Goal: Information Seeking & Learning: Learn about a topic

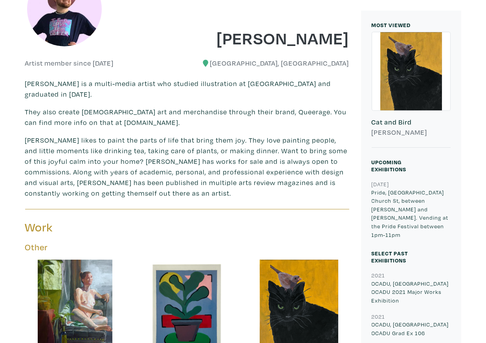
scroll to position [145, 0]
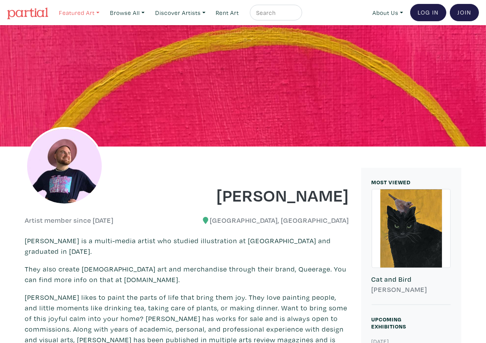
click at [95, 14] on link "Featured Art" at bounding box center [79, 13] width 48 height 16
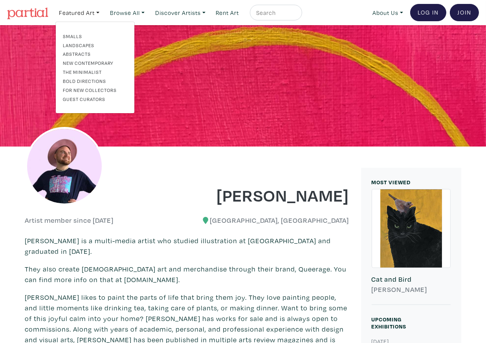
click at [37, 16] on img at bounding box center [27, 13] width 41 height 12
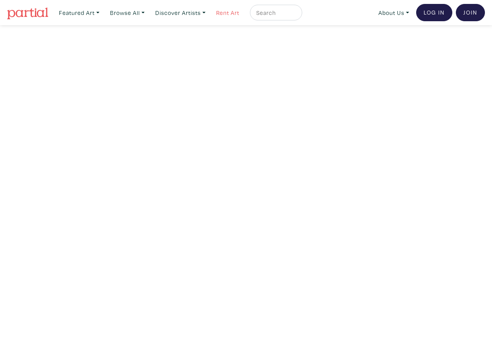
click at [239, 13] on link "Rent Art" at bounding box center [228, 13] width 30 height 16
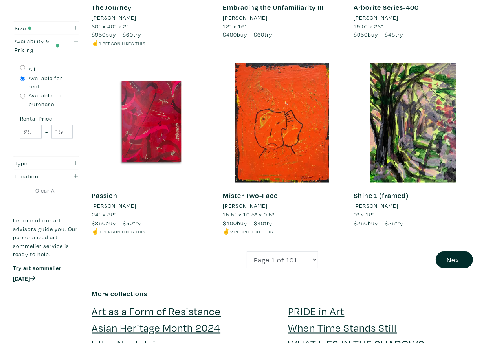
scroll to position [1419, 0]
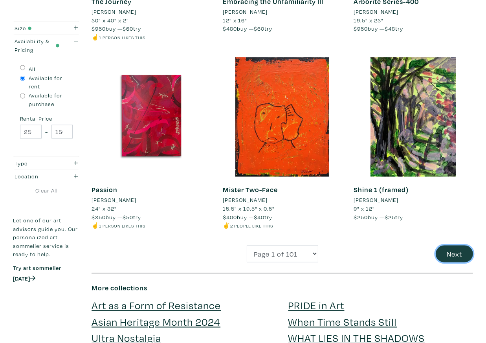
click at [457, 246] on button "Next" at bounding box center [454, 254] width 37 height 17
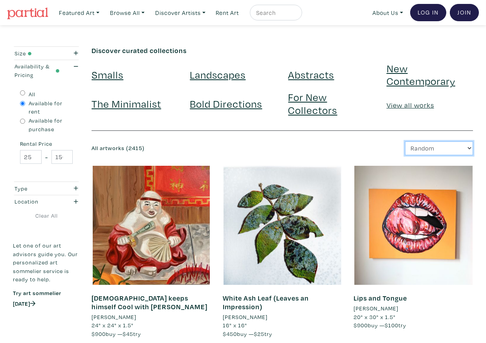
click at [434, 149] on select "Newest Random Price: Low to High Price: High to Low" at bounding box center [439, 149] width 68 height 14
click at [274, 11] on input "text" at bounding box center [275, 13] width 39 height 10
type input "local"
click at [296, 15] on button "submit" at bounding box center [296, 15] width 0 height 0
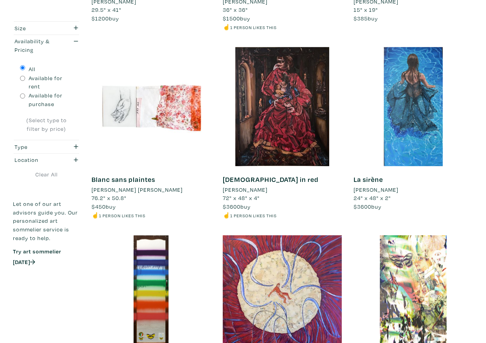
scroll to position [735, 0]
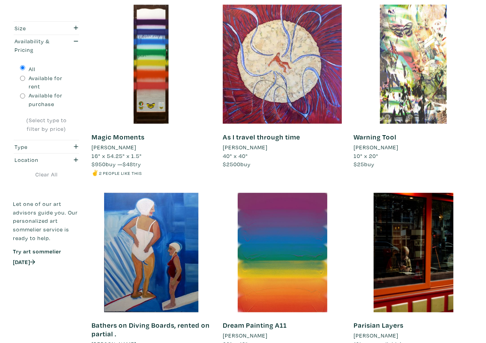
click at [113, 132] on link "Magic Moments" at bounding box center [118, 136] width 53 height 9
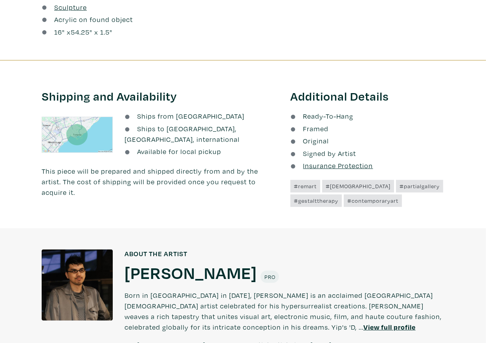
scroll to position [460, 0]
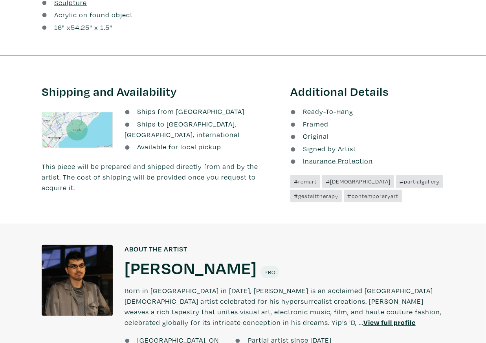
click at [156, 259] on h1 "[PERSON_NAME]" at bounding box center [191, 267] width 132 height 21
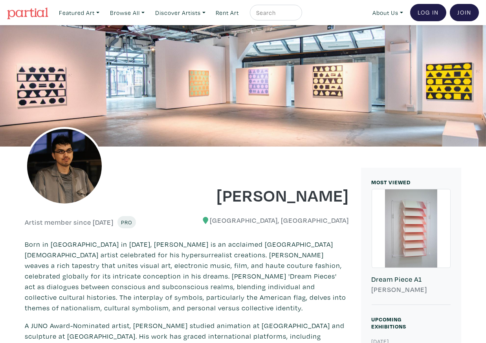
click at [31, 15] on img at bounding box center [27, 13] width 41 height 12
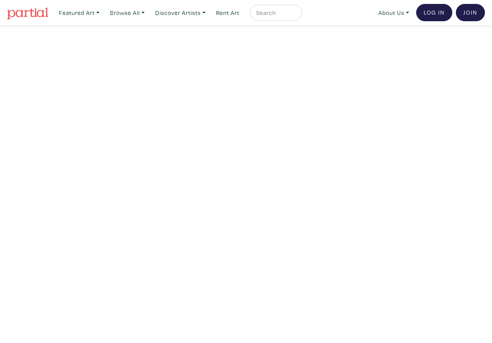
click at [285, 12] on input "text" at bounding box center [275, 13] width 39 height 10
type input "local"
click at [296, 15] on button "submit" at bounding box center [296, 15] width 0 height 0
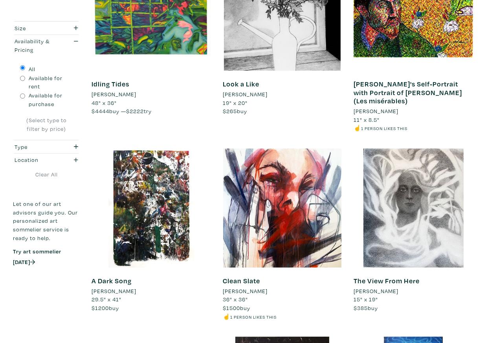
scroll to position [210, 0]
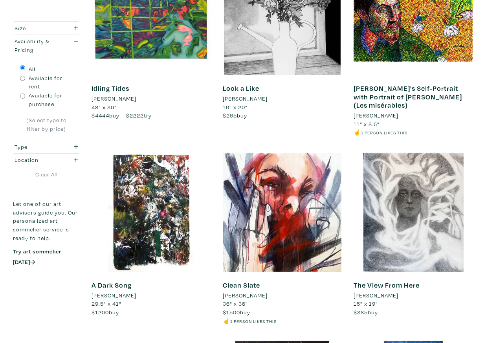
click at [245, 281] on link "Clean Slate" at bounding box center [241, 285] width 37 height 9
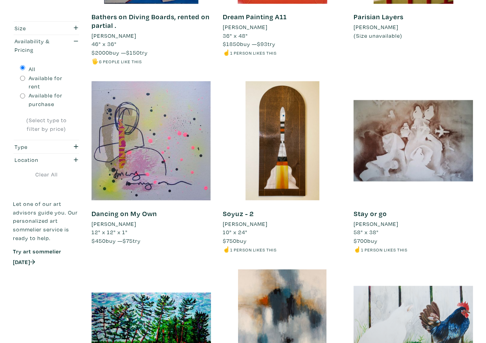
scroll to position [1042, 0]
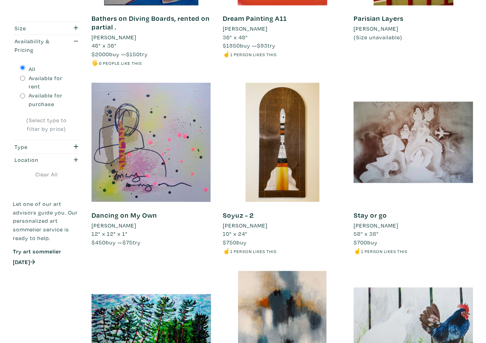
click at [114, 211] on link "Dancing on My Own" at bounding box center [125, 215] width 66 height 9
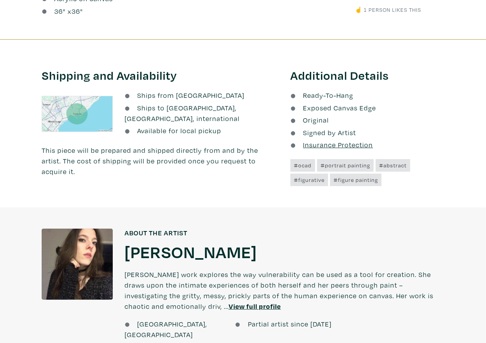
scroll to position [341, 0]
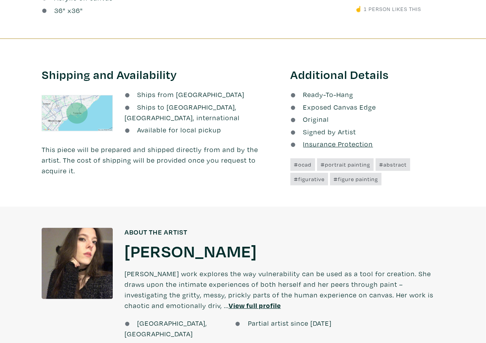
click at [151, 249] on h1 "[PERSON_NAME]" at bounding box center [191, 250] width 132 height 21
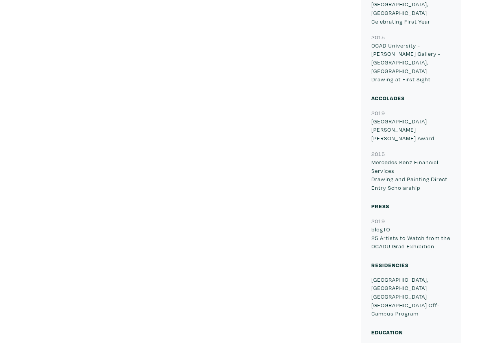
scroll to position [1071, 0]
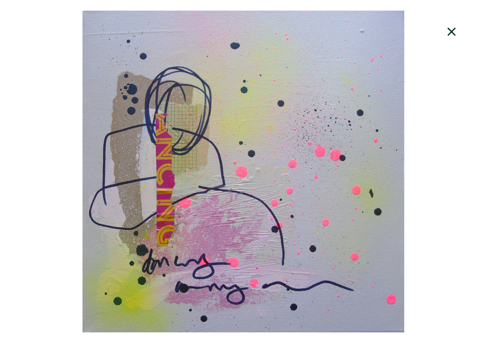
scroll to position [54, 0]
click at [453, 37] on icon at bounding box center [452, 31] width 27 height 21
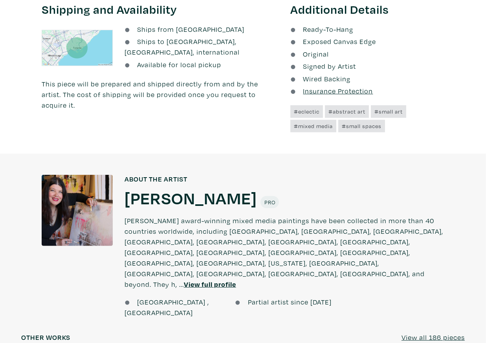
scroll to position [452, 0]
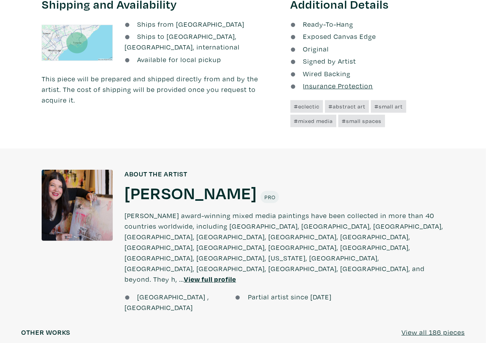
click at [173, 184] on h1 "[PERSON_NAME]" at bounding box center [191, 192] width 132 height 21
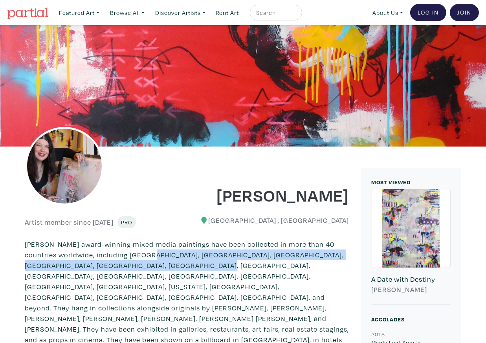
drag, startPoint x: 132, startPoint y: 253, endPoint x: 151, endPoint y: 263, distance: 21.7
click at [151, 263] on p "Lorette's award-winning mixed media paintings have been collected in more than …" at bounding box center [187, 313] width 324 height 149
click at [151, 263] on p "[PERSON_NAME] award-winning mixed media paintings have been collected in more t…" at bounding box center [187, 313] width 324 height 149
click at [151, 263] on p "Lorette's award-winning mixed media paintings have been collected in more than …" at bounding box center [187, 313] width 324 height 149
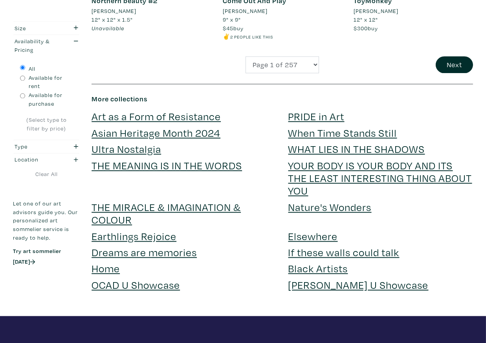
scroll to position [1522, 0]
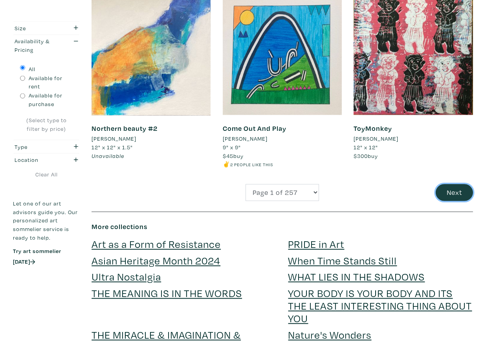
click at [440, 184] on button "Next" at bounding box center [454, 192] width 37 height 17
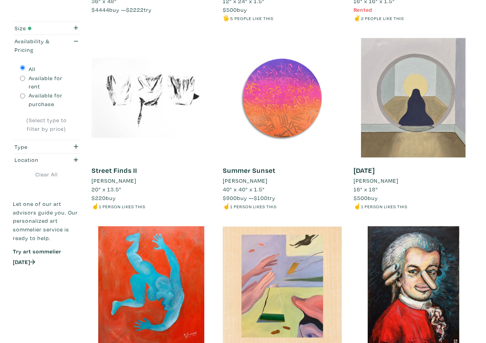
scroll to position [694, 0]
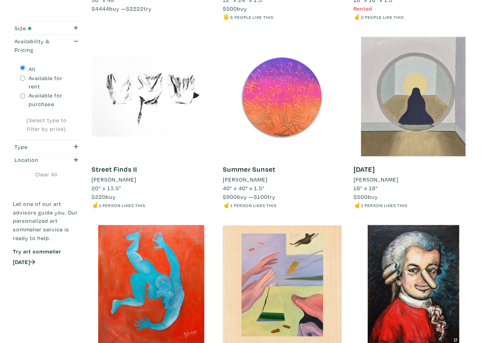
click at [250, 168] on link "Summer Sunset" at bounding box center [249, 169] width 53 height 9
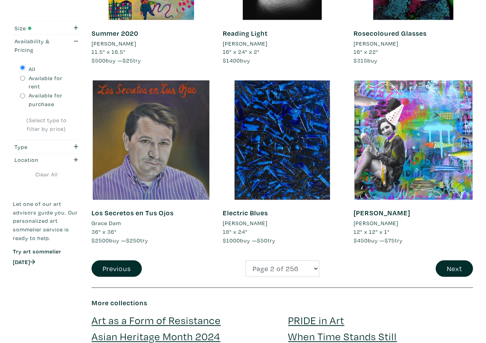
scroll to position [1396, 0]
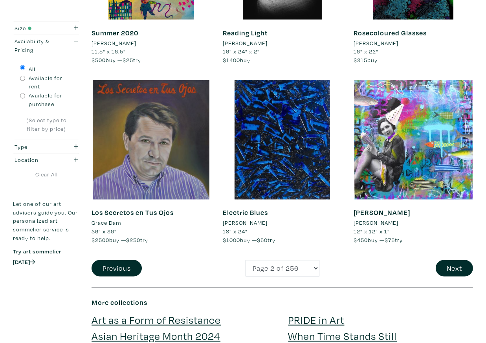
click at [375, 224] on li "Lorette C Luzajic" at bounding box center [376, 223] width 45 height 9
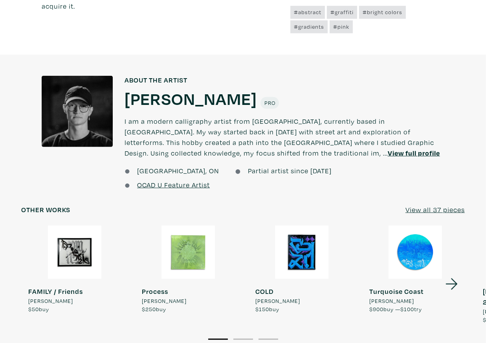
scroll to position [606, 0]
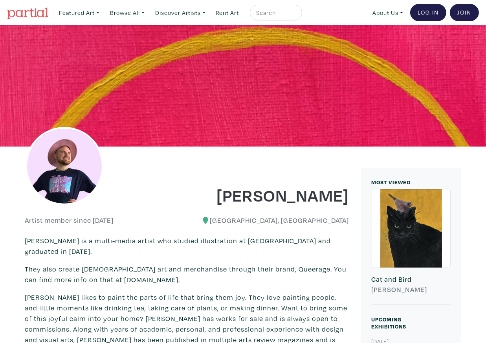
click at [274, 10] on input "text" at bounding box center [275, 13] width 39 height 10
type input "boar"
type input "born in [GEOGRAPHIC_DATA]"
click at [296, 15] on button "submit" at bounding box center [296, 15] width 0 height 0
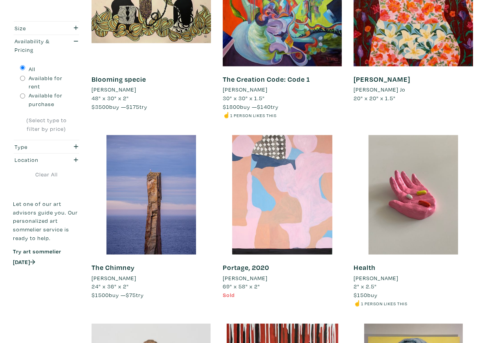
scroll to position [784, 0]
click at [35, 159] on div "Location" at bounding box center [37, 160] width 44 height 9
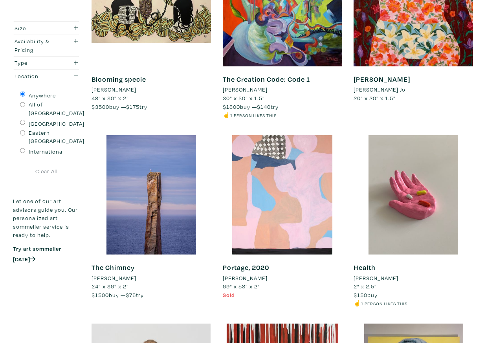
click at [40, 103] on label "All of [GEOGRAPHIC_DATA]" at bounding box center [57, 108] width 56 height 17
click at [25, 103] on input "All of [GEOGRAPHIC_DATA]" at bounding box center [22, 104] width 5 height 5
radio input "true"
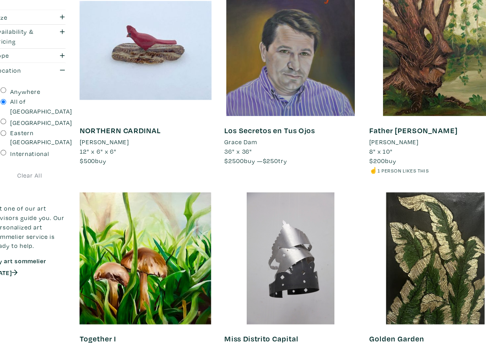
scroll to position [0, 0]
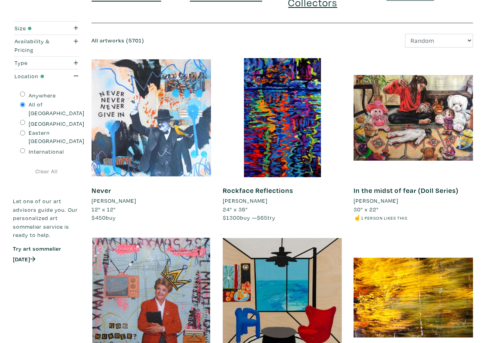
scroll to position [112, 0]
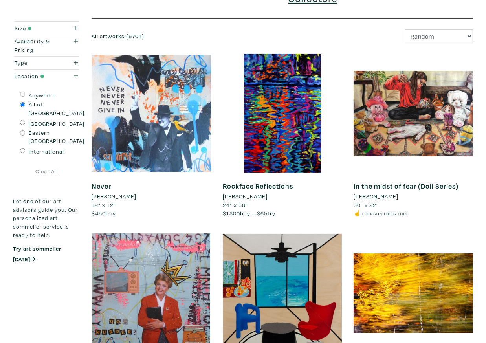
click at [237, 191] on div "Rockface Reflections Susan Ross 24" x 36" $1300 buy — $65 try #abstract #canadi…" at bounding box center [283, 199] width 120 height 53
click at [237, 192] on li "[PERSON_NAME]" at bounding box center [245, 196] width 45 height 9
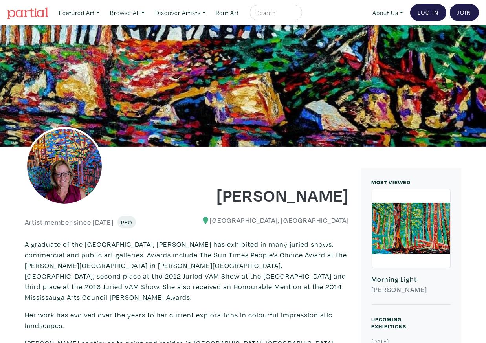
click at [266, 205] on h1 "[PERSON_NAME]" at bounding box center [271, 194] width 156 height 21
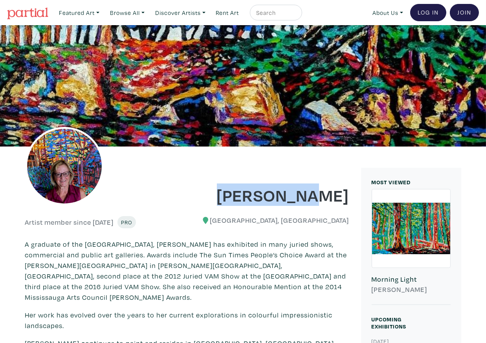
drag, startPoint x: 264, startPoint y: 202, endPoint x: 351, endPoint y: 193, distance: 86.9
click at [351, 193] on div "[PERSON_NAME]" at bounding box center [271, 190] width 168 height 32
